Goal: Information Seeking & Learning: Learn about a topic

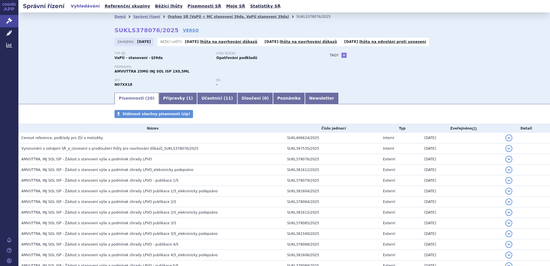
click at [189, 15] on link "Orphan SŘ (VaPÚ + MC stanovení 39da, VaPÚ stanovení 39da)" at bounding box center [228, 17] width 121 height 4
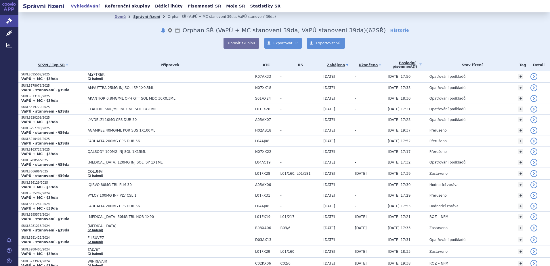
click at [143, 17] on link "Správní řízení" at bounding box center [146, 17] width 27 height 4
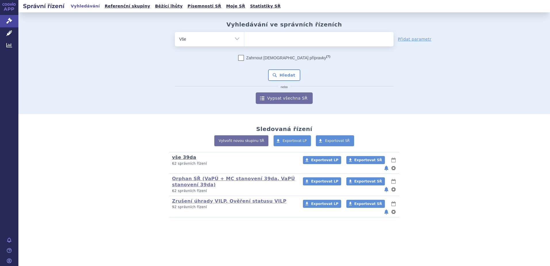
click at [185, 156] on link "vše 39da" at bounding box center [184, 157] width 24 height 5
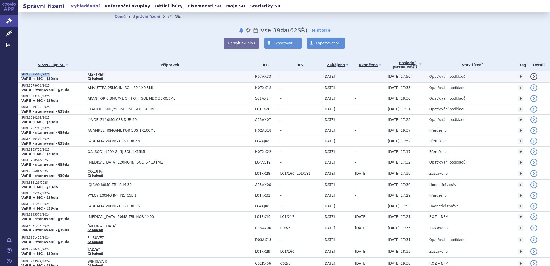
drag, startPoint x: 48, startPoint y: 73, endPoint x: 21, endPoint y: 75, distance: 27.1
click at [21, 75] on td "SUKLS395502/2025 VaPÚ + MC - §39da" at bounding box center [51, 77] width 67 height 12
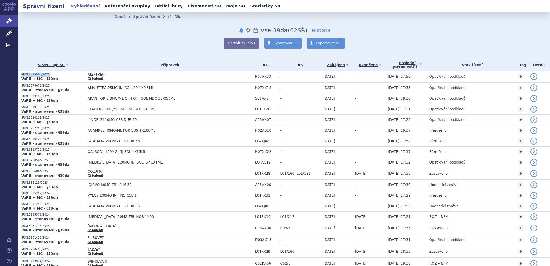
copy p "SUKLS395502/2025"
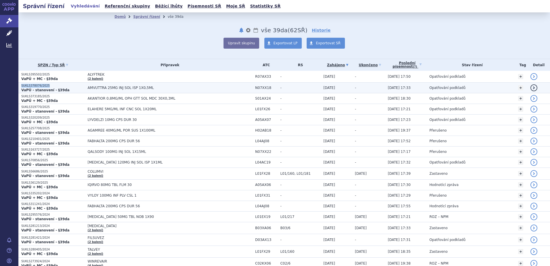
drag, startPoint x: 47, startPoint y: 86, endPoint x: 19, endPoint y: 84, distance: 27.9
click at [19, 84] on td "SUKLS378076/2025 VaPÚ - stanovení - §39da" at bounding box center [51, 88] width 67 height 11
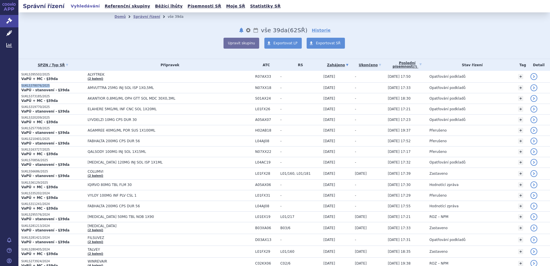
copy p "SUKLS378076/2025"
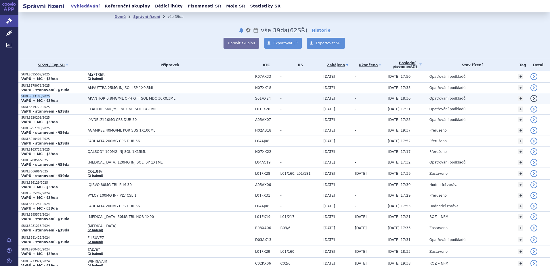
drag, startPoint x: 48, startPoint y: 96, endPoint x: 19, endPoint y: 97, distance: 29.4
click at [19, 97] on td "SUKLS373185/2025 VaPÚ + MC - §39da" at bounding box center [51, 98] width 67 height 11
copy p "SUKLS373185/2025"
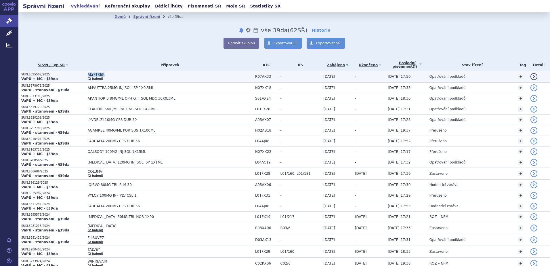
drag, startPoint x: 101, startPoint y: 73, endPoint x: 85, endPoint y: 74, distance: 15.8
click at [85, 74] on td "ALYFTREK (2 balení)" at bounding box center [169, 77] width 168 height 12
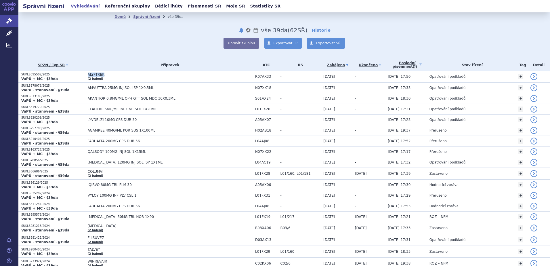
copy span "ALYFTREK"
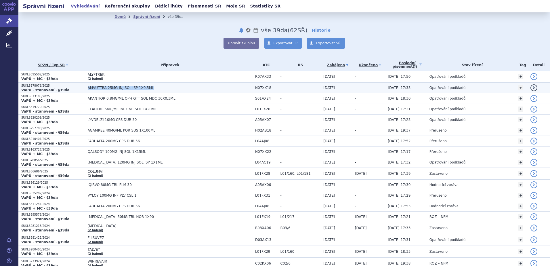
drag, startPoint x: 149, startPoint y: 88, endPoint x: 84, endPoint y: 88, distance: 64.8
click at [85, 88] on td "AMVUTTRA 25MG INJ SOL ISP 1X0,5ML" at bounding box center [169, 88] width 168 height 11
copy span "AMVUTTRA 25MG INJ SOL ISP 1X0,5ML"
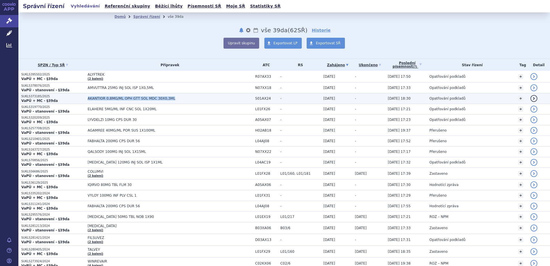
drag, startPoint x: 167, startPoint y: 98, endPoint x: 67, endPoint y: 99, distance: 100.8
click at [67, 99] on tr "SUKLS373185/2025 VaPÚ + MC - §39da AKANTIOR 0,8MG/ML OPH GTT SOL MDC 30X0,3ML S…" at bounding box center [284, 98] width 532 height 11
copy tr "VaPÚ + MC - §39da AKANTIOR 0,8MG/ML OPH GTT SOL MDC 30X0,3ML"
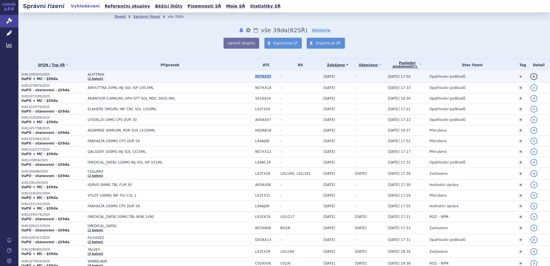
drag, startPoint x: 257, startPoint y: 76, endPoint x: 241, endPoint y: 76, distance: 16.1
click at [252, 76] on td "R07AX33" at bounding box center [264, 77] width 25 height 12
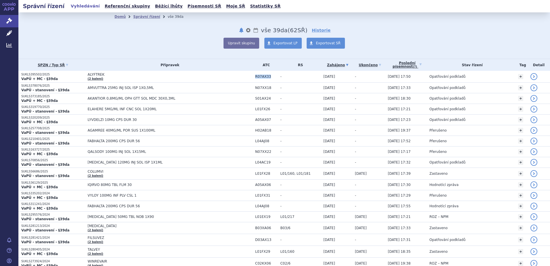
copy span "R07AX33"
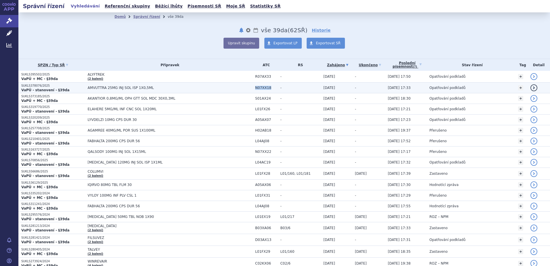
drag, startPoint x: 246, startPoint y: 87, endPoint x: 230, endPoint y: 87, distance: 15.3
click at [230, 87] on tr "SUKLS378076/2025 VaPÚ - stanovení - §39da AMVUTTRA 25MG INJ SOL ISP 1X0,5ML N07…" at bounding box center [284, 88] width 532 height 11
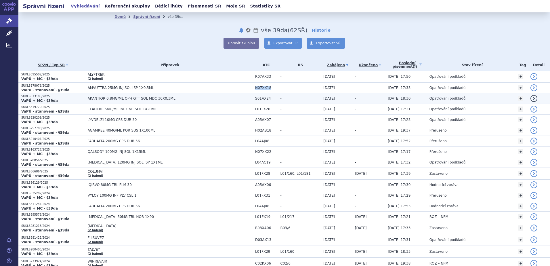
copy tr "N07XX18"
drag, startPoint x: 257, startPoint y: 98, endPoint x: 237, endPoint y: 98, distance: 20.2
click at [237, 98] on tr "SUKLS373185/2025 VaPÚ + MC - §39da AKANTIOR 0,8MG/ML OPH GTT SOL MDC 30X0,3ML S…" at bounding box center [284, 98] width 532 height 11
copy tr "S01AX24"
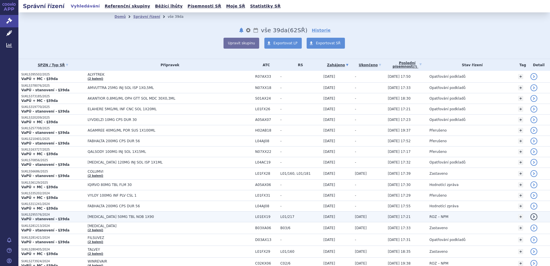
click at [99, 217] on span "[MEDICAL_DATA] 50MG TBL NOB 1X90" at bounding box center [160, 217] width 144 height 4
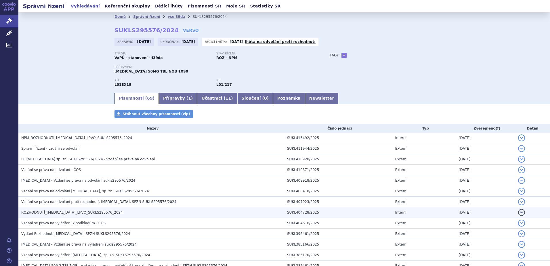
click at [56, 210] on h3 "ROZHODNUTÍ_[MEDICAL_DATA]_LPVO_SUKLS295576_2024" at bounding box center [152, 213] width 263 height 6
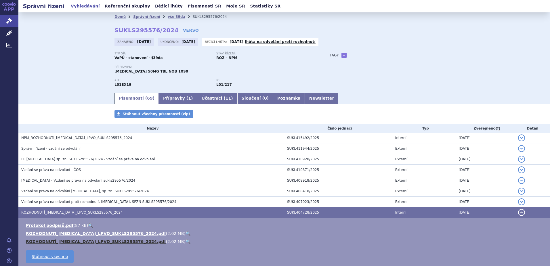
click at [60, 241] on link "ROZHODNUTÍ_QINLOCK_LPVO_SUKLS295576_2024.pdf" at bounding box center [96, 241] width 140 height 5
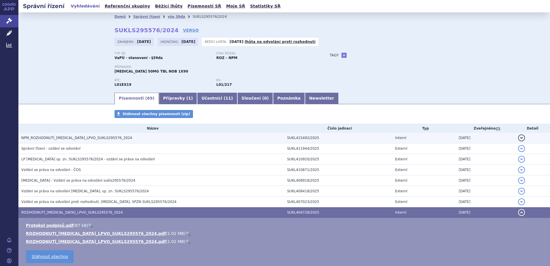
click at [53, 137] on span "NPM_ROZHODNUTÍ_QINLOCK_LPVO_SUKLS295576_2024" at bounding box center [76, 138] width 111 height 4
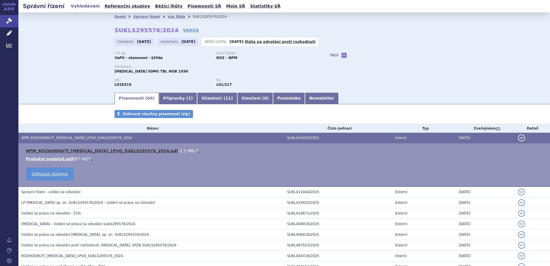
click at [51, 153] on link "NPM_ROZHODNUTÍ_QINLOCK_LPVO_SUKLS295576_2024.pdf" at bounding box center [102, 151] width 152 height 5
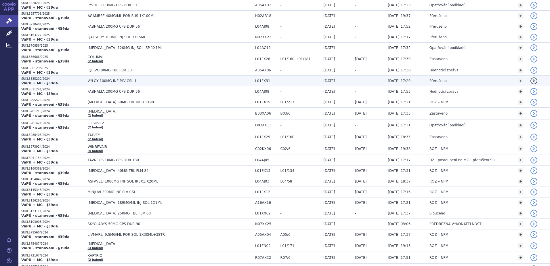
scroll to position [115, 0]
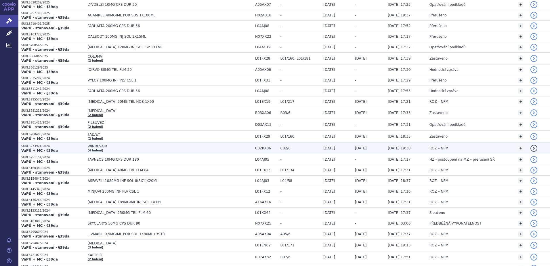
click at [355, 149] on span "[DATE]" at bounding box center [361, 148] width 12 height 4
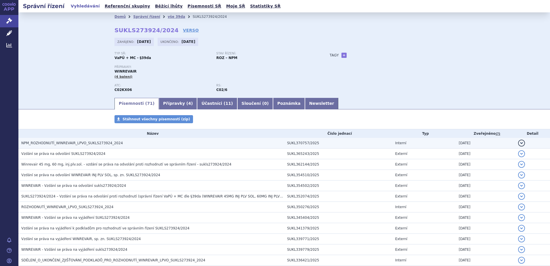
click at [72, 144] on span "NPM_ROZHODNUTÍ_WINREVAIR_LPVO_SUKLS273924_2024" at bounding box center [72, 143] width 102 height 4
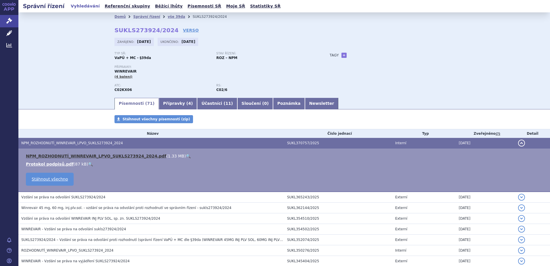
click at [60, 156] on link "NPM_ROZHODNUTÍ_WINREVAIR_LPVO_SUKLS273924_2024.pdf" at bounding box center [96, 156] width 140 height 5
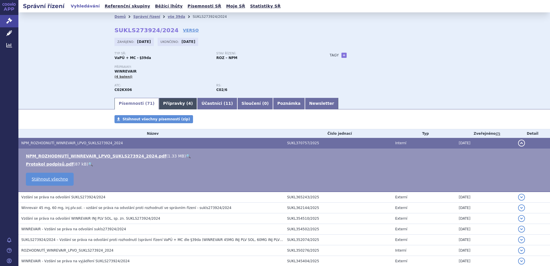
click at [172, 103] on link "Přípravky ( 4 )" at bounding box center [178, 104] width 38 height 12
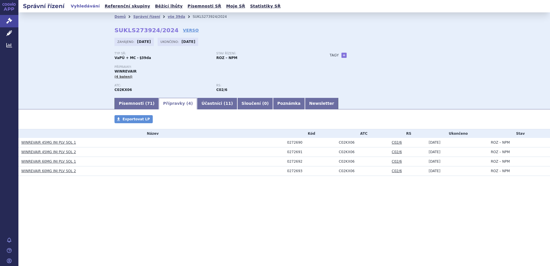
click at [41, 143] on link "WINREVAIR 45MG INJ PLV SOL 1" at bounding box center [48, 142] width 55 height 4
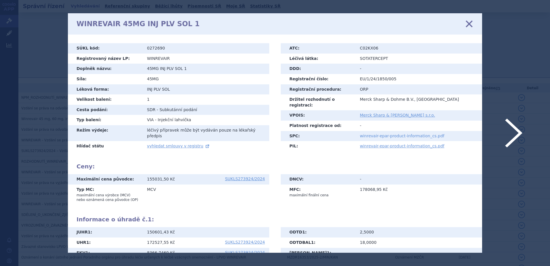
click at [383, 134] on link "winrevair-epar-product-information_cs.pdf" at bounding box center [402, 136] width 85 height 5
click at [466, 23] on icon at bounding box center [469, 24] width 12 height 12
click at [471, 24] on icon at bounding box center [469, 24] width 12 height 12
click at [465, 24] on div "WINREVAIR 45MG INJ PLV SOL 1 zavřít" at bounding box center [275, 23] width 415 height 21
click at [466, 23] on icon at bounding box center [469, 24] width 12 height 12
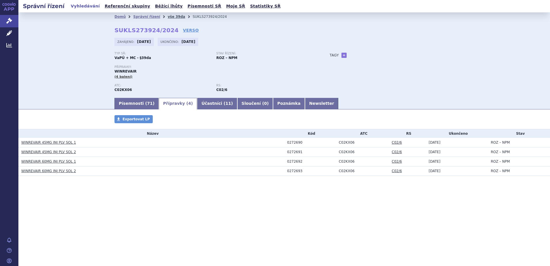
click at [168, 18] on link "vše 39da" at bounding box center [177, 17] width 18 height 4
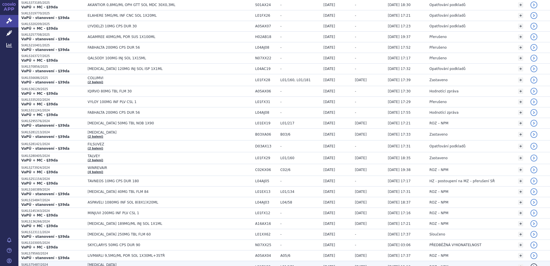
scroll to position [144, 0]
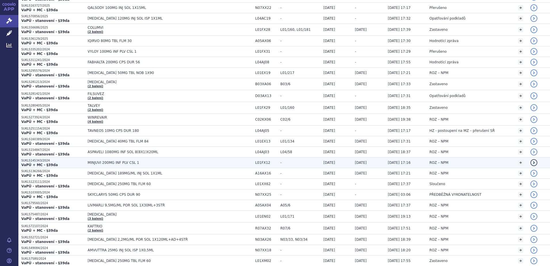
click at [352, 159] on td "10.10.2025" at bounding box center [368, 162] width 33 height 11
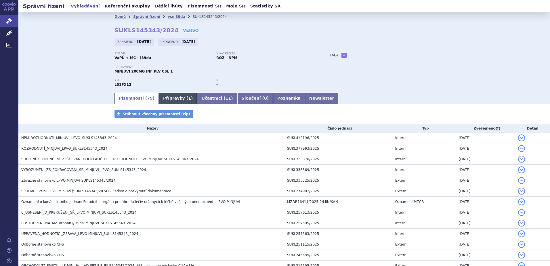
click at [166, 102] on link "Přípravky ( 1 )" at bounding box center [178, 99] width 38 height 12
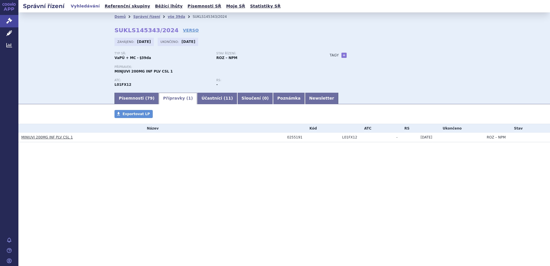
click at [43, 137] on link "MINJUVI 200MG INF PLV CSL 1" at bounding box center [47, 137] width 52 height 4
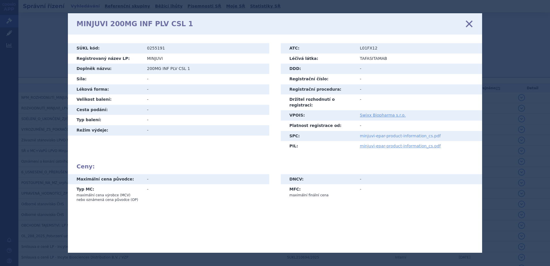
click at [387, 134] on link "minjuvi-epar-product-information_cs.pdf" at bounding box center [400, 136] width 81 height 5
click at [469, 22] on icon at bounding box center [469, 24] width 12 height 12
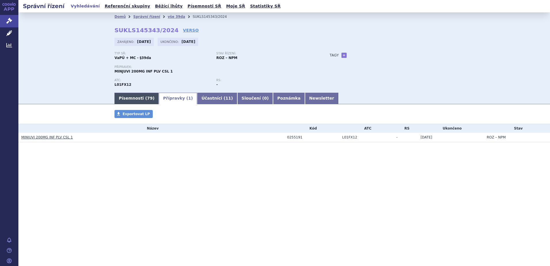
click at [139, 98] on link "Písemnosti ( 79 )" at bounding box center [137, 99] width 44 height 12
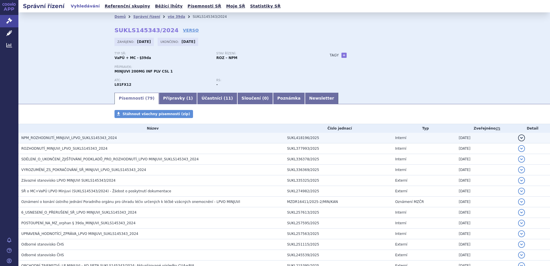
click at [69, 137] on span "NPM_ROZHODNUTÍ_MINJUVI_LPVO_SUKLS145343_2024" at bounding box center [69, 138] width 96 height 4
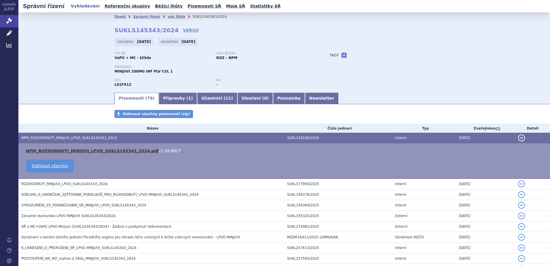
click at [63, 149] on link "NPM_ROZHODNUTÍ_MINJUVI_LPVO_SUKLS145343_2024.pdf" at bounding box center [92, 151] width 133 height 5
click at [169, 16] on link "vše 39da" at bounding box center [177, 17] width 18 height 4
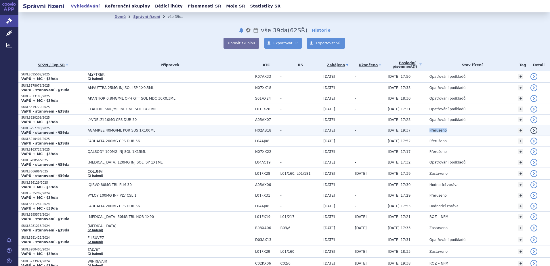
drag, startPoint x: 440, startPoint y: 130, endPoint x: 418, endPoint y: 131, distance: 21.9
click at [418, 131] on tr "SUKLS257708/2025 VaPÚ - stanovení - §39da AGAMREE 40MG/ML POR SUS 1X100ML H02AB…" at bounding box center [284, 130] width 532 height 11
copy tr "Přerušeno"
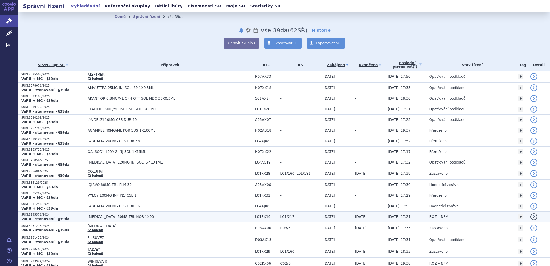
click at [434, 216] on span "ROZ – NPM" at bounding box center [439, 217] width 19 height 4
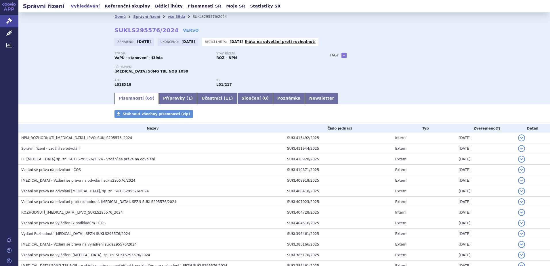
scroll to position [58, 0]
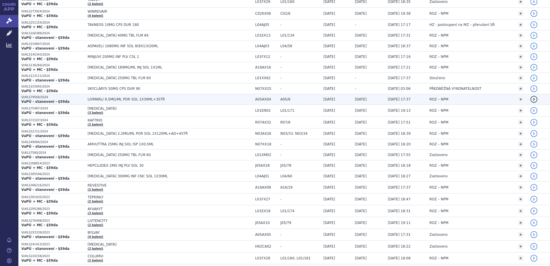
scroll to position [259, 0]
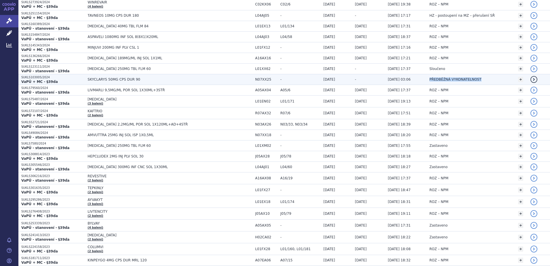
drag, startPoint x: 474, startPoint y: 80, endPoint x: 421, endPoint y: 80, distance: 53.8
click at [427, 80] on td "PŘEDBĚŽNÁ VYKONATELNOST" at bounding box center [471, 79] width 89 height 11
copy span "PŘEDBĚŽNÁ VYKONATELNOST"
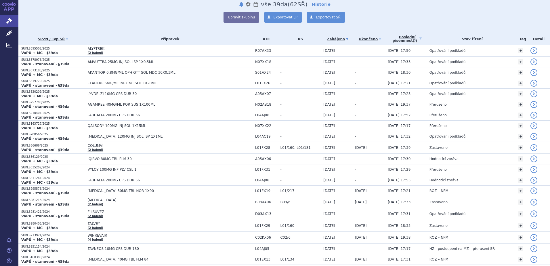
scroll to position [0, 0]
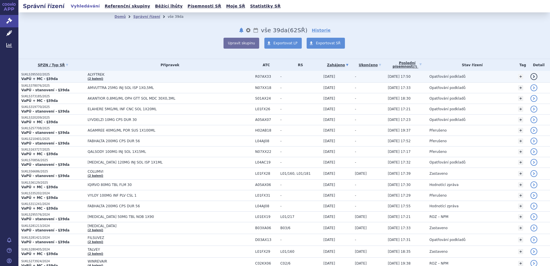
click at [92, 73] on span "ALYFTREK" at bounding box center [160, 75] width 144 height 4
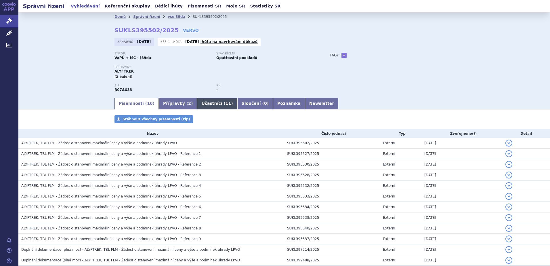
click at [205, 101] on link "Účastníci ( 11 )" at bounding box center [217, 104] width 40 height 12
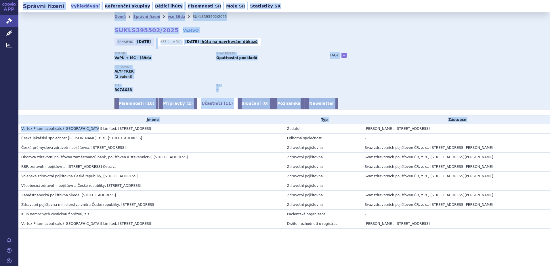
drag, startPoint x: 82, startPoint y: 130, endPoint x: 8, endPoint y: 127, distance: 73.5
click at [8, 127] on div "APP Správní řízení Léčivé přípravky Analytics Notifikace Nápověda Kateřina Uhlí…" at bounding box center [275, 133] width 550 height 266
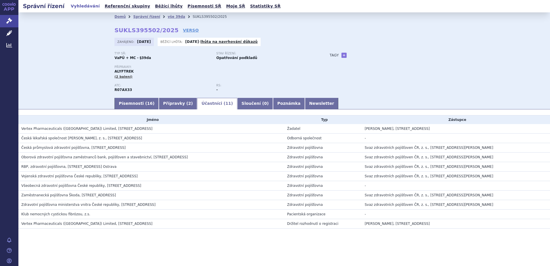
click at [8, 127] on div "APP Správní řízení Léčivé přípravky Analytics Notifikace Nápověda Kateřina Uhlí…" at bounding box center [9, 133] width 18 height 266
drag, startPoint x: 21, startPoint y: 128, endPoint x: 70, endPoint y: 127, distance: 48.9
click at [70, 127] on span "Vertex Pharmaceuticals (Ireland) Limited, Unit 49, Block 5, Northwood Court, Sa…" at bounding box center [86, 129] width 131 height 4
copy span "Vertex Pharmaceuticals (Ireland)"
click at [174, 106] on link "Přípravky ( 2 )" at bounding box center [178, 104] width 38 height 12
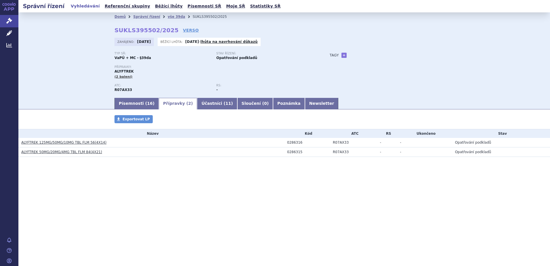
click at [43, 141] on link "ALYFTREK 125MG/50MG/10MG TBL FLM 56(4X14)" at bounding box center [63, 142] width 85 height 4
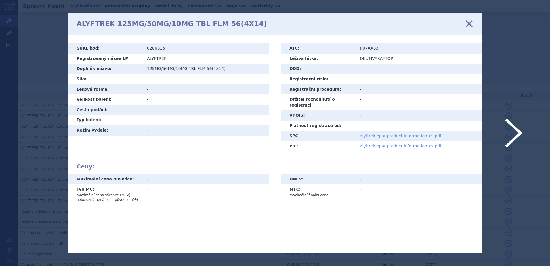
click at [391, 134] on link "alyftrek-epar-product-information_cs.pdf" at bounding box center [400, 136] width 81 height 5
click at [467, 24] on icon at bounding box center [469, 24] width 12 height 12
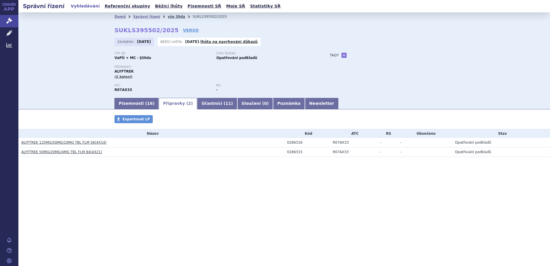
click at [170, 15] on link "vše 39da" at bounding box center [177, 17] width 18 height 4
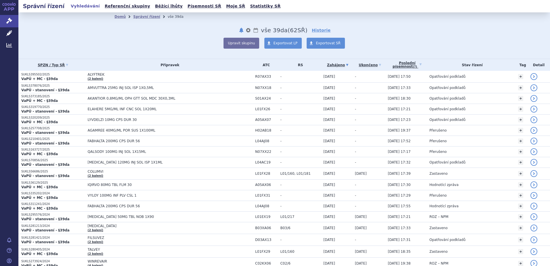
click at [105, 88] on span "AMVUTTRA 25MG INJ SOL ISP 1X0,5ML" at bounding box center [160, 88] width 144 height 4
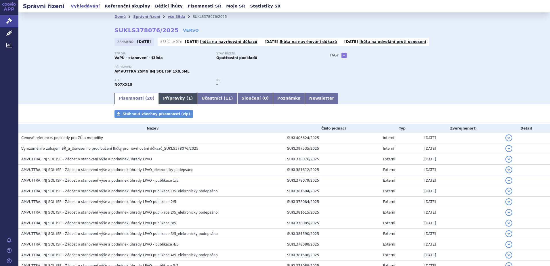
click at [172, 100] on link "Přípravky ( 1 )" at bounding box center [178, 99] width 38 height 12
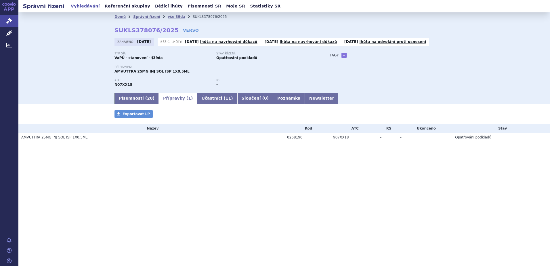
click at [58, 136] on link "AMVUTTRA 25MG INJ SOL ISP 1X0,5ML" at bounding box center [54, 137] width 66 height 4
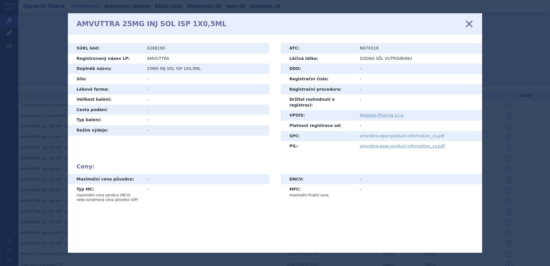
click at [380, 134] on link "amvuttra-epar-product-information_cs.pdf" at bounding box center [402, 136] width 85 height 5
click at [471, 22] on icon at bounding box center [469, 24] width 12 height 12
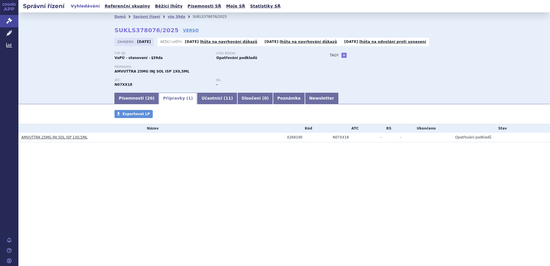
click at [172, 96] on link "Přípravky ( 1 )" at bounding box center [178, 99] width 38 height 12
click at [205, 96] on link "Účastníci ( 11 )" at bounding box center [217, 99] width 40 height 12
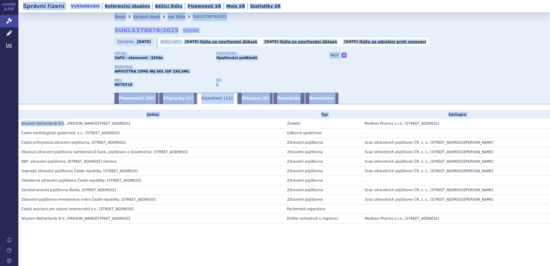
drag, startPoint x: 59, startPoint y: 123, endPoint x: 8, endPoint y: 123, distance: 51.0
click at [8, 123] on div "APP Správní řízení Léčivé přípravky Analytics Notifikace Nápověda Kateřina Uhlí…" at bounding box center [275, 133] width 550 height 266
copy div "Správní řízení Vyhledávání Referenční skupiny Běžící lhůty Písemnosti SŘ Moje S…"
click at [51, 122] on span "Alnylam Netherlands B.V., Antonio Vivaldistraat 150, Amsterdam, NL" at bounding box center [75, 123] width 109 height 4
drag, startPoint x: 61, startPoint y: 123, endPoint x: 13, endPoint y: 122, distance: 48.1
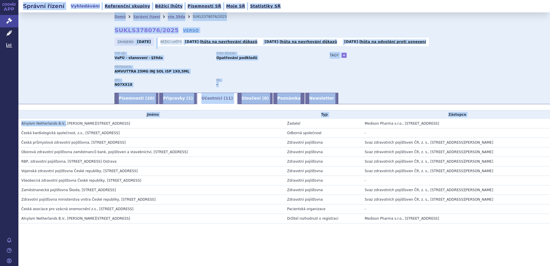
click at [13, 122] on div "APP Správní řízení Léčivé přípravky Analytics Notifikace Nápověda Kateřina Uhlí…" at bounding box center [275, 133] width 550 height 266
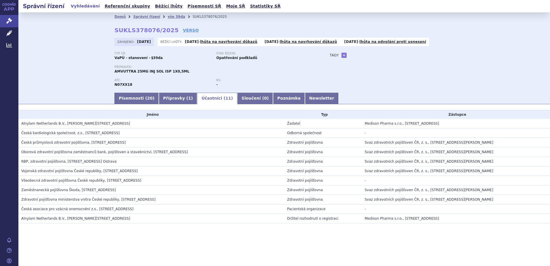
click at [13, 122] on div "APP Správní řízení Léčivé přípravky Analytics Notifikace Nápověda Kateřina Uhlí…" at bounding box center [9, 133] width 18 height 266
click at [21, 122] on td "Alnylam Netherlands B.V., Antonio Vivaldistraat 150, Amsterdam, NL" at bounding box center [151, 124] width 266 height 10
drag, startPoint x: 22, startPoint y: 124, endPoint x: 59, endPoint y: 123, distance: 37.4
click at [59, 123] on span "Alnylam Netherlands B.V., Antonio Vivaldistraat 150, Amsterdam, NL" at bounding box center [75, 123] width 109 height 4
copy span "Alnylam Netherlands B.V."
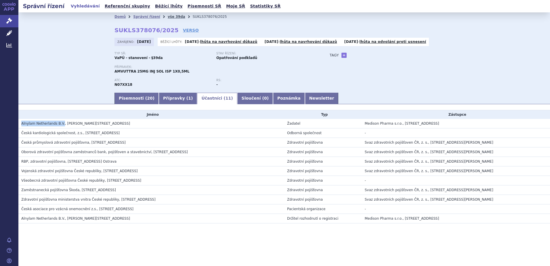
click at [175, 17] on link "vše 39da" at bounding box center [177, 17] width 18 height 4
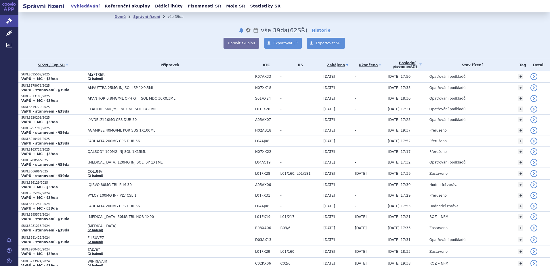
click at [118, 101] on td "AKANTIOR 0,8MG/ML OPH GTT SOL MDC 30X0,3ML" at bounding box center [169, 98] width 168 height 11
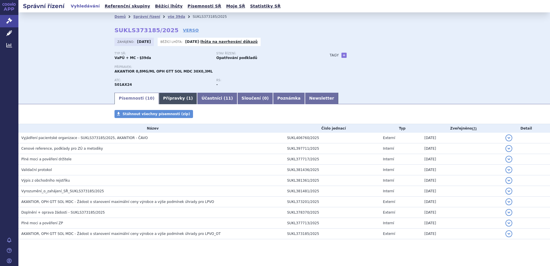
click at [188, 98] on span "1" at bounding box center [189, 98] width 3 height 5
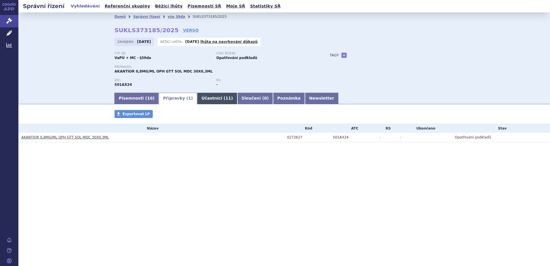
click at [197, 100] on link "Účastníci ( 11 )" at bounding box center [217, 99] width 40 height 12
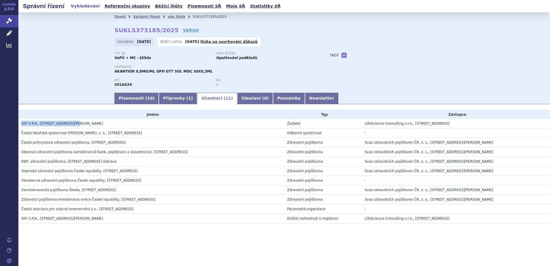
drag, startPoint x: 21, startPoint y: 123, endPoint x: 65, endPoint y: 121, distance: 44.1
click at [65, 121] on td "SIFI S.P.A., [STREET_ADDRESS][PERSON_NAME]" at bounding box center [151, 124] width 266 height 10
copy span "SIFI S.P.A., Via Ercole Patti 36"
click at [172, 101] on link "Přípravky ( 1 )" at bounding box center [178, 99] width 38 height 12
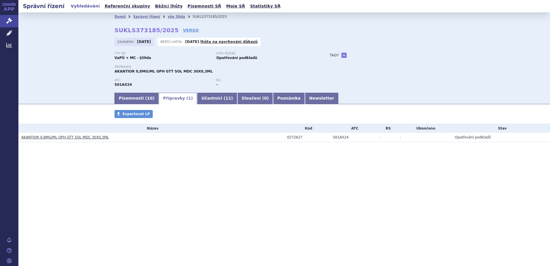
click at [81, 139] on link "AKANTIOR 0,8MG/ML OPH GTT SOL MDC 30X0,3ML" at bounding box center [65, 137] width 88 height 4
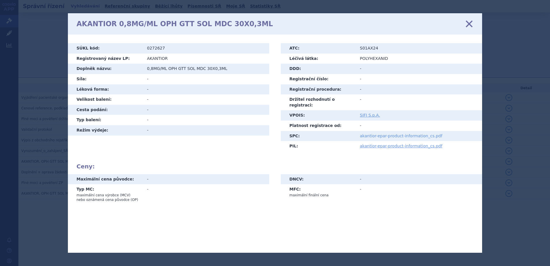
click at [397, 134] on link "akantior-epar-product-information_cs.pdf" at bounding box center [401, 136] width 83 height 5
click at [468, 26] on icon at bounding box center [469, 24] width 12 height 12
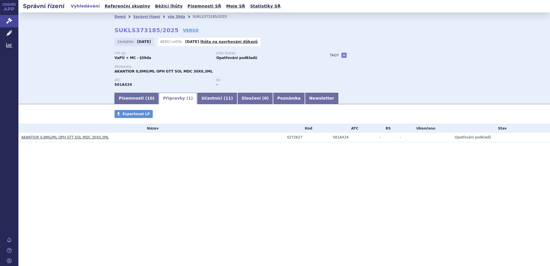
click at [171, 17] on link "vše 39da" at bounding box center [177, 17] width 18 height 4
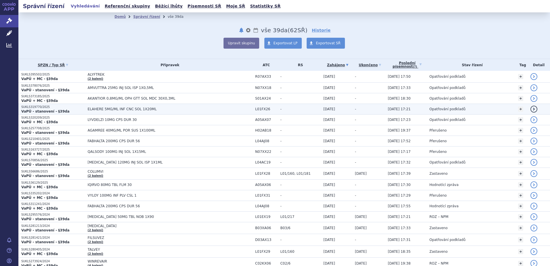
click at [105, 111] on td "ELAHERE 5MG/ML INF CNC SOL 1X20ML" at bounding box center [169, 109] width 168 height 11
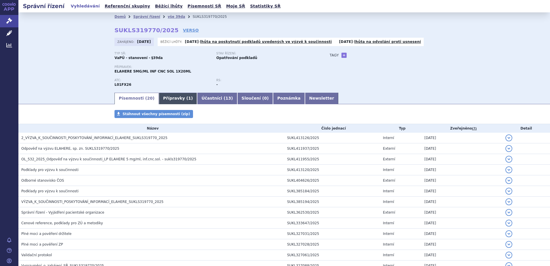
click at [174, 97] on link "Přípravky ( 1 )" at bounding box center [178, 99] width 38 height 12
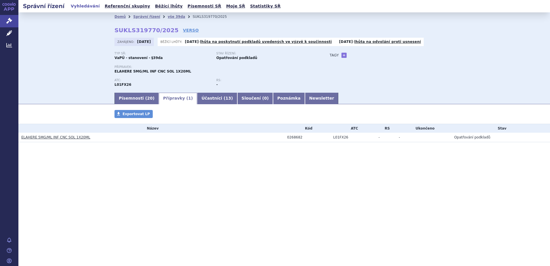
click at [60, 137] on link "ELAHERE 5MG/ML INF CNC SOL 1X20ML" at bounding box center [55, 137] width 69 height 4
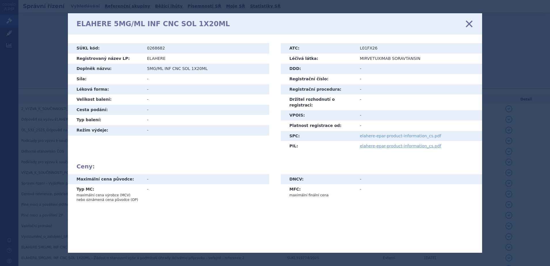
click at [379, 134] on link "elahere-epar-product-information_cs.pdf" at bounding box center [400, 136] width 81 height 5
click at [470, 23] on icon at bounding box center [469, 24] width 12 height 12
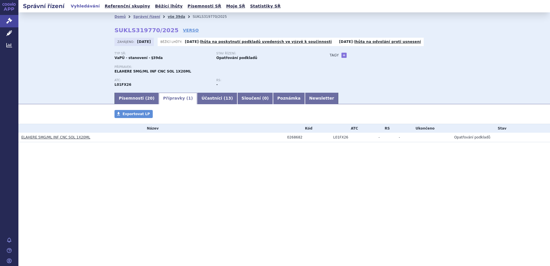
click at [168, 16] on link "vše 39da" at bounding box center [177, 17] width 18 height 4
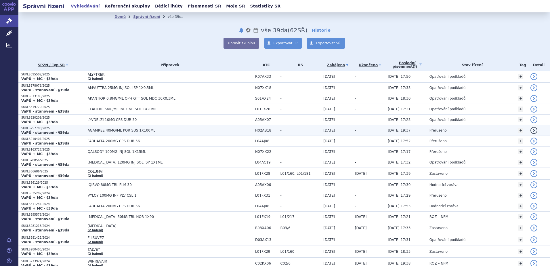
click at [101, 129] on span "AGAMREE 40MG/ML POR SUS 1X100ML" at bounding box center [160, 130] width 144 height 4
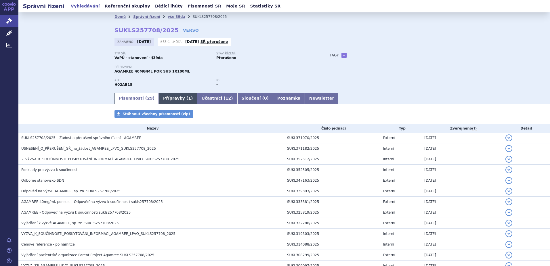
click at [170, 97] on link "Přípravky ( 1 )" at bounding box center [178, 99] width 38 height 12
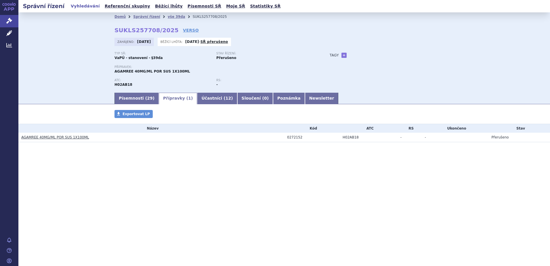
click at [32, 138] on link "AGAMREE 40MG/ML POR SUS 1X100ML" at bounding box center [55, 137] width 68 height 4
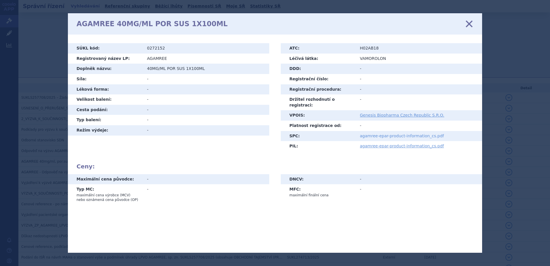
click at [387, 134] on link "agamree-epar-product-information_cs.pdf" at bounding box center [402, 136] width 84 height 5
click at [468, 23] on icon at bounding box center [469, 24] width 12 height 12
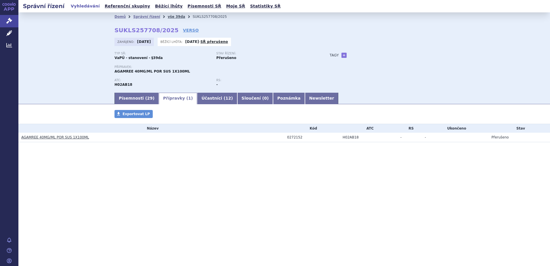
click at [168, 16] on link "vše 39da" at bounding box center [177, 17] width 18 height 4
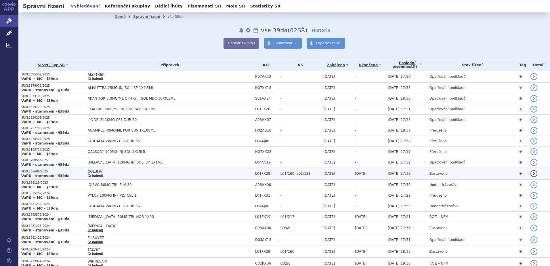
click at [93, 170] on span "COLUMVI" at bounding box center [160, 172] width 144 height 4
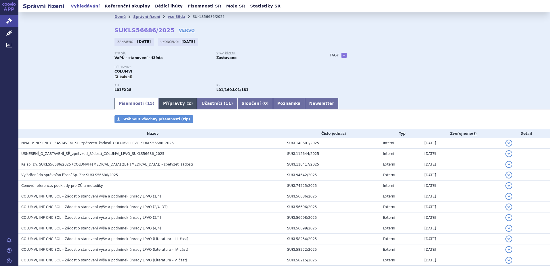
click at [172, 103] on link "Přípravky ( 2 )" at bounding box center [178, 104] width 38 height 12
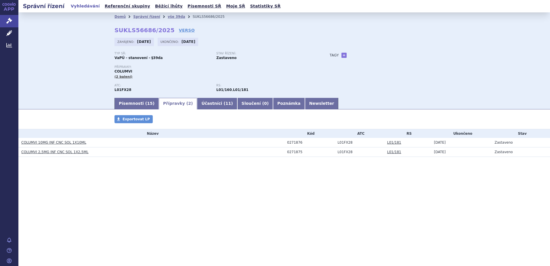
click at [55, 140] on link "COLUMVI 10MG INF CNC SOL 1X10ML" at bounding box center [53, 142] width 65 height 4
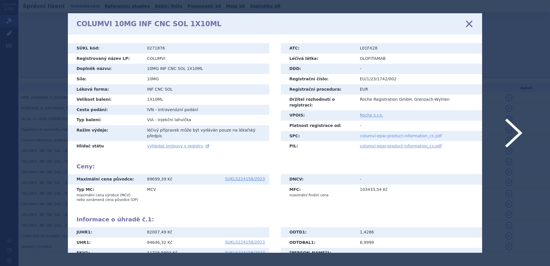
click at [406, 134] on link "columvi-epar-product-information_cs.pdf" at bounding box center [401, 136] width 82 height 5
click at [470, 18] on div "COLUMVI 10MG INF CNC SOL 1X10ML zavřít" at bounding box center [275, 23] width 415 height 21
click at [472, 21] on icon at bounding box center [469, 24] width 12 height 12
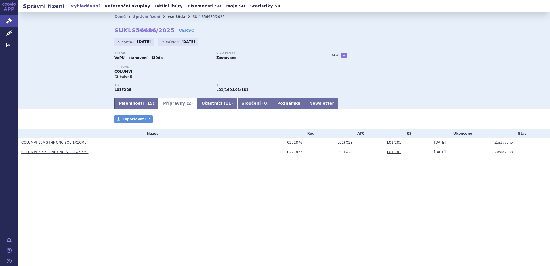
click at [171, 18] on link "vše 39da" at bounding box center [177, 17] width 18 height 4
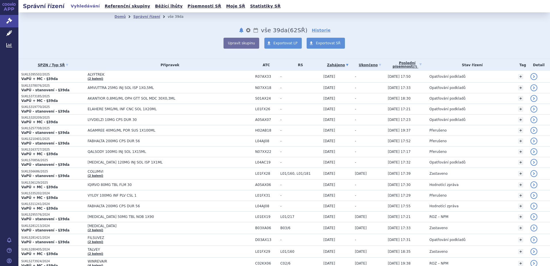
scroll to position [173, 0]
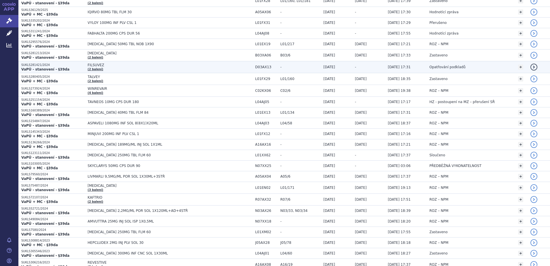
click at [98, 68] on link "(2 balení)" at bounding box center [96, 69] width 16 height 3
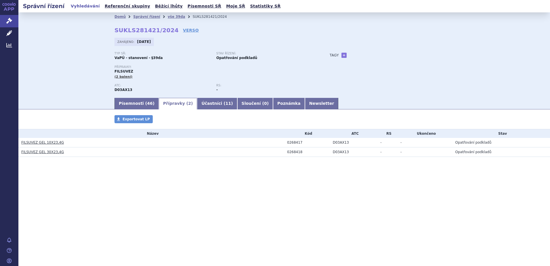
click at [39, 142] on link "FILSUVEZ GEL 10X23,4G" at bounding box center [42, 142] width 43 height 4
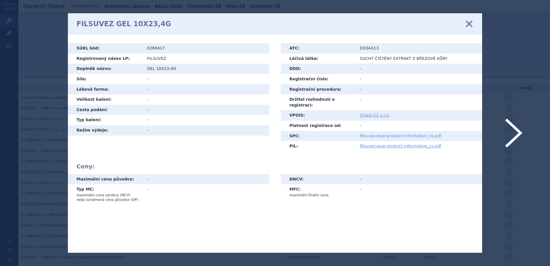
click at [381, 134] on link "filsuvez-epar-product-information_cs.pdf" at bounding box center [400, 136] width 81 height 5
click at [471, 24] on icon at bounding box center [469, 24] width 12 height 12
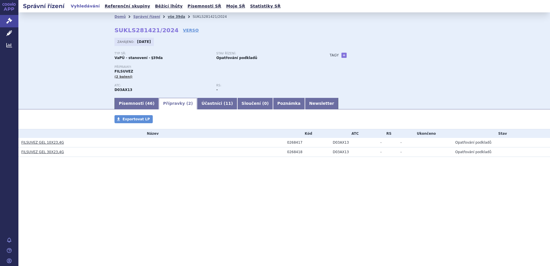
click at [168, 17] on link "vše 39da" at bounding box center [177, 17] width 18 height 4
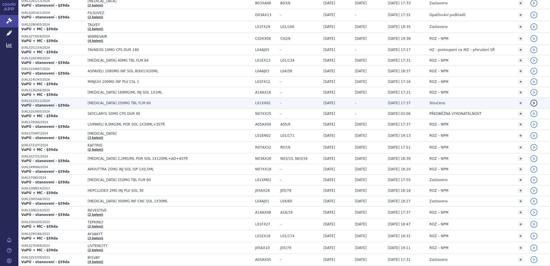
scroll to position [230, 0]
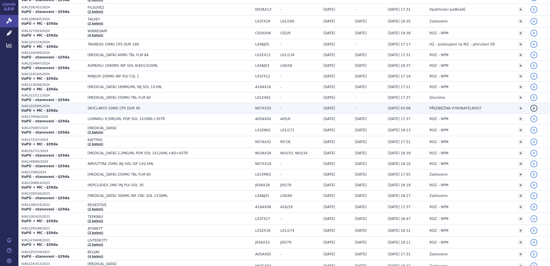
click at [111, 109] on span "SKYCLARYS 50MG CPS DUR 90" at bounding box center [160, 108] width 144 height 4
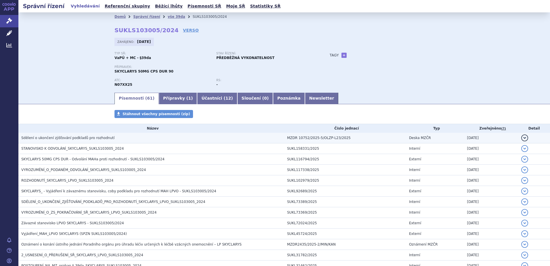
click at [84, 138] on span "Sdělení o ukončení zjišťování podkladů pro rozhodnutí" at bounding box center [67, 138] width 93 height 4
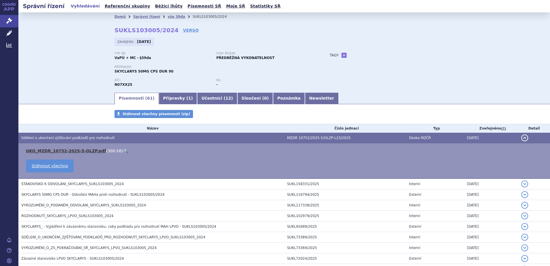
click at [78, 149] on link "UKO_MZDR_10752-2025-5-OLZP.pdf" at bounding box center [66, 151] width 80 height 5
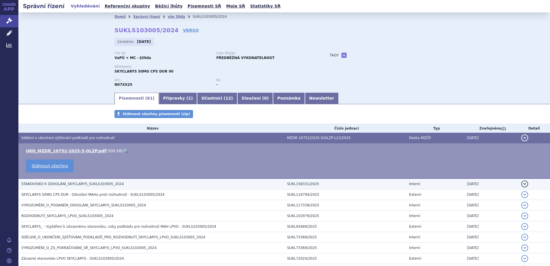
click at [73, 185] on span "STANOVISKO K ODVOLÁNÍ_SKYCLARYS_SUKLS103005_2024" at bounding box center [72, 184] width 102 height 4
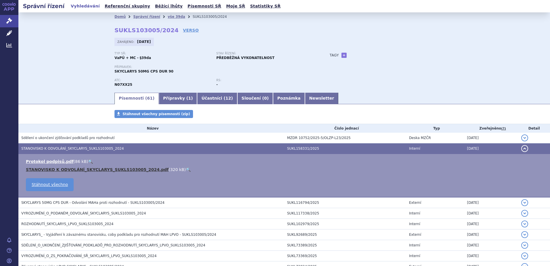
click at [52, 171] on link "STANOVISKO K ODVOLÁNÍ_SKYCLARYS_SUKLS103005_2024.pdf" at bounding box center [97, 169] width 143 height 5
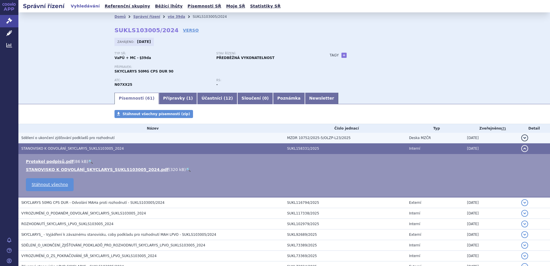
click at [75, 137] on span "Sdělení o ukončení zjišťování podkladů pro rozhodnutí" at bounding box center [67, 138] width 93 height 4
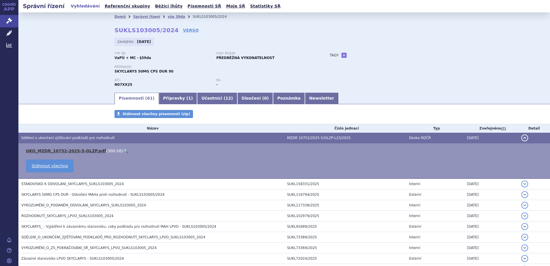
click at [69, 151] on link "UKO_MZDR_10752-2025-5-OLZP.pdf" at bounding box center [66, 151] width 80 height 5
click at [168, 16] on link "vše 39da" at bounding box center [177, 17] width 18 height 4
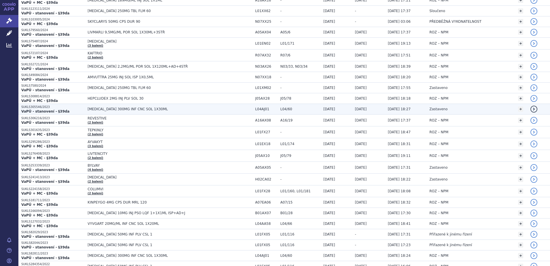
scroll to position [317, 0]
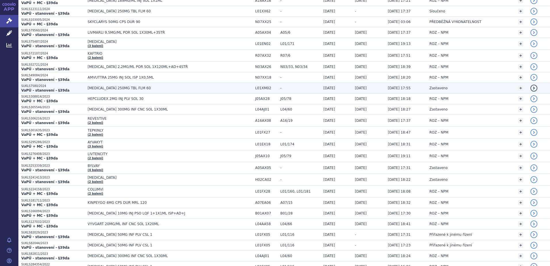
click at [95, 84] on td "[MEDICAL_DATA] 250MG TBL FLM 60" at bounding box center [169, 88] width 168 height 11
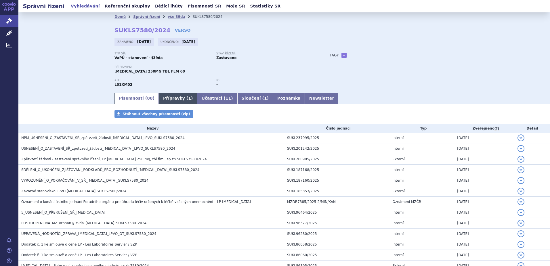
click at [170, 95] on link "Přípravky ( 1 )" at bounding box center [178, 99] width 38 height 12
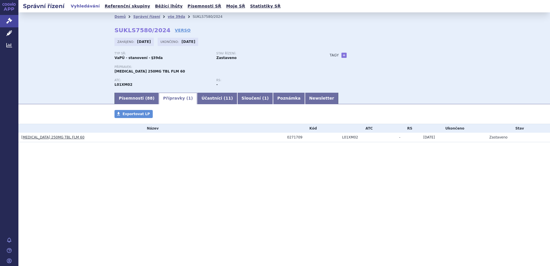
click at [60, 137] on link "[MEDICAL_DATA] 250MG TBL FLM 60" at bounding box center [52, 137] width 63 height 4
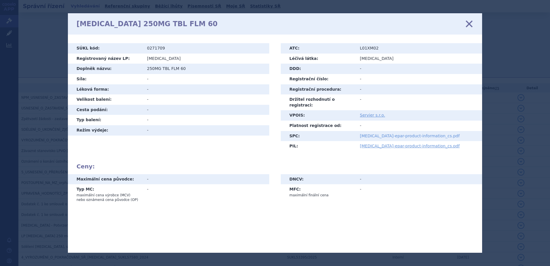
click at [386, 134] on link "tibsovo-epar-product-information_cs.pdf" at bounding box center [410, 136] width 100 height 5
